Goal: Task Accomplishment & Management: Manage account settings

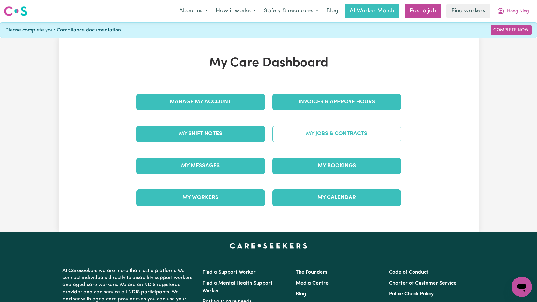
click at [332, 134] on link "My Jobs & Contracts" at bounding box center [336, 134] width 129 height 17
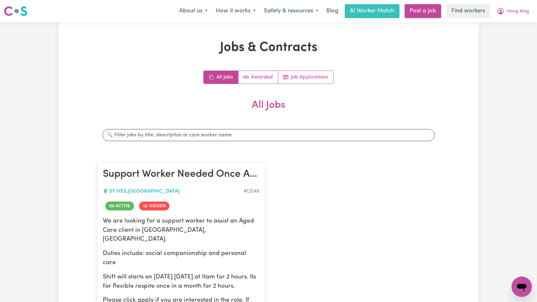
scroll to position [91, 0]
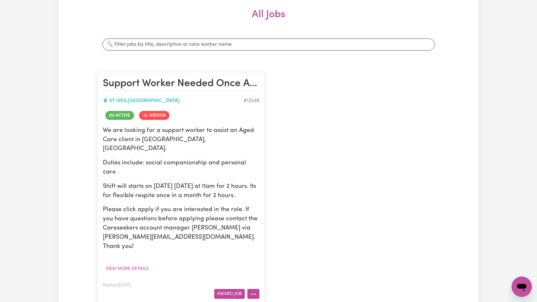
click at [256, 289] on button "More options" at bounding box center [253, 294] width 12 height 10
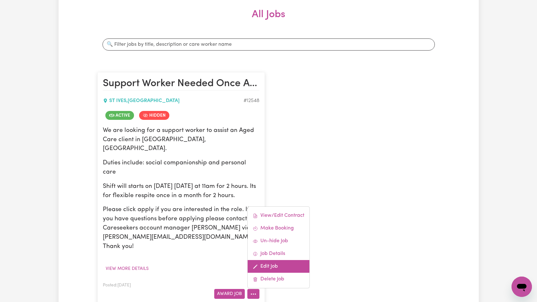
click at [280, 260] on link "Edit Job" at bounding box center [279, 266] width 62 height 13
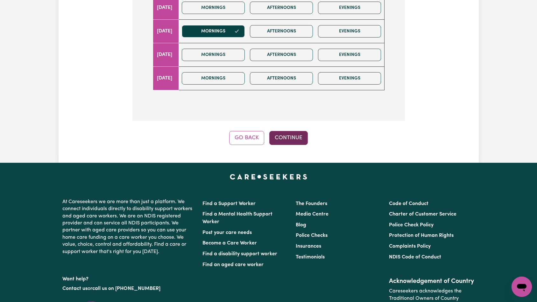
click at [295, 138] on button "Continue" at bounding box center [288, 138] width 39 height 14
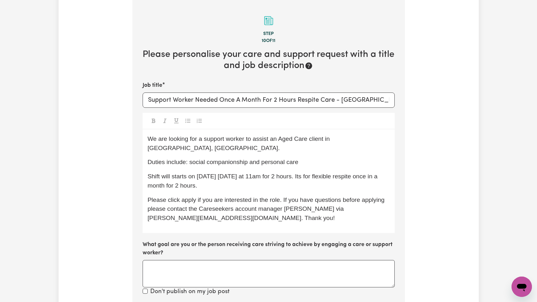
scroll to position [218, 0]
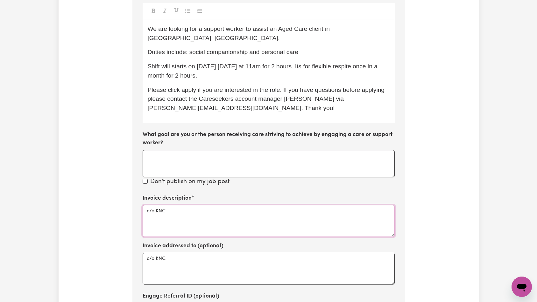
click at [247, 207] on textarea "c/o KNC" at bounding box center [269, 221] width 252 height 32
paste textarea "Domestic support and Social Support"
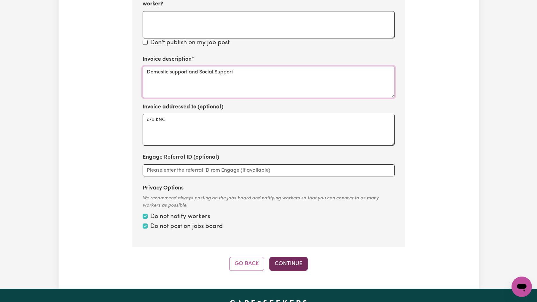
type textarea "Domestic support and Social Support"
click at [284, 258] on button "Continue" at bounding box center [288, 264] width 39 height 14
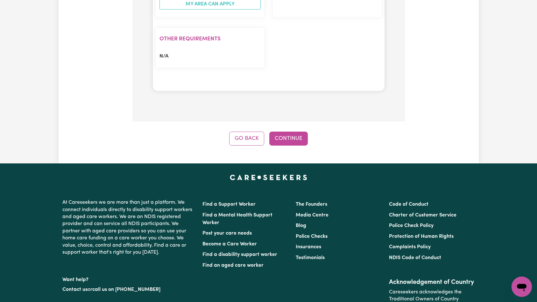
scroll to position [672, 0]
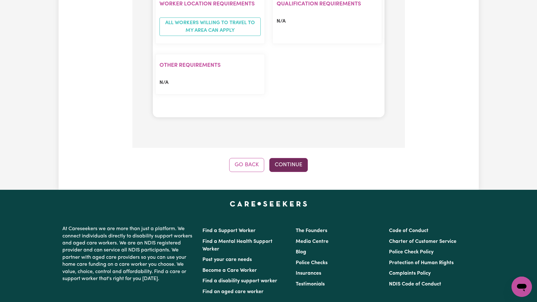
click at [295, 158] on button "Continue" at bounding box center [288, 165] width 39 height 14
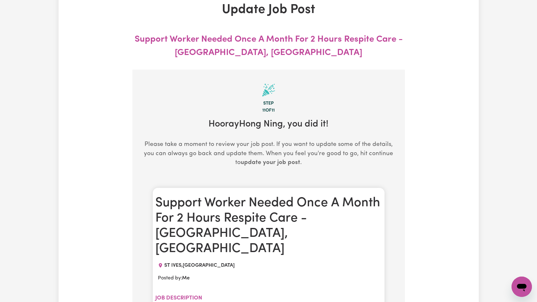
scroll to position [0, 0]
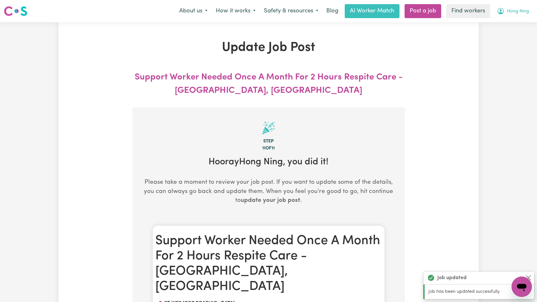
click at [517, 14] on span "Hong Ning" at bounding box center [518, 11] width 22 height 7
click at [515, 32] on link "Logout" at bounding box center [507, 37] width 50 height 12
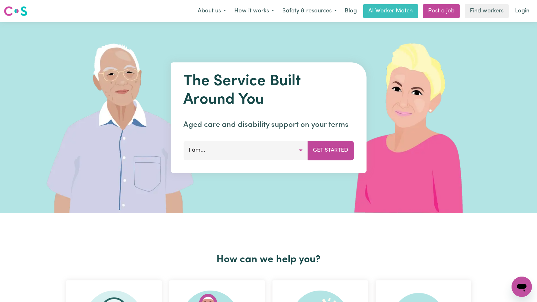
click at [521, 9] on link "Login" at bounding box center [522, 11] width 22 height 14
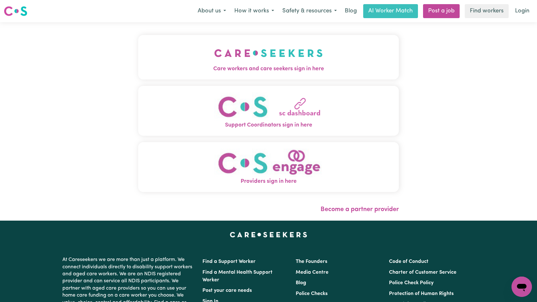
click at [215, 46] on button "Care workers and care seekers sign in here" at bounding box center [268, 57] width 261 height 45
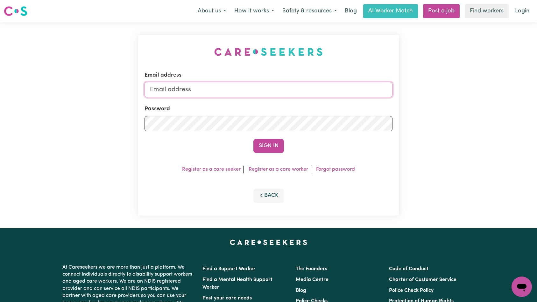
click at [254, 94] on input "Email address" at bounding box center [268, 89] width 248 height 15
type input "[EMAIL_ADDRESS][DOMAIN_NAME]"
click at [263, 144] on button "Sign In" at bounding box center [268, 146] width 31 height 14
